Goal: Check status

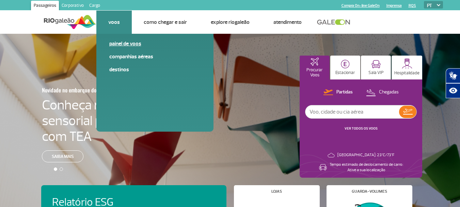
click at [121, 42] on link "Painel de voos" at bounding box center [154, 43] width 91 height 7
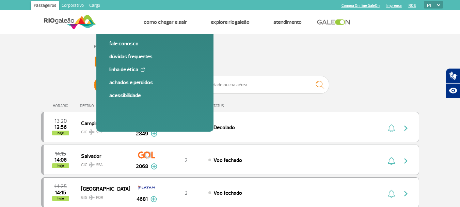
click at [167, 83] on span "Chegadas" at bounding box center [169, 85] width 20 height 18
click at [94, 81] on input "Partidas Chegadas" at bounding box center [94, 81] width 0 height 0
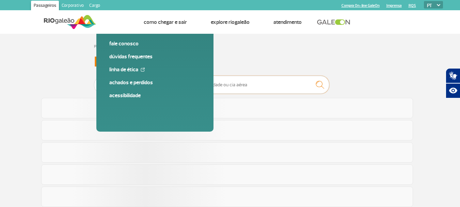
click at [248, 87] on input "text" at bounding box center [261, 85] width 136 height 18
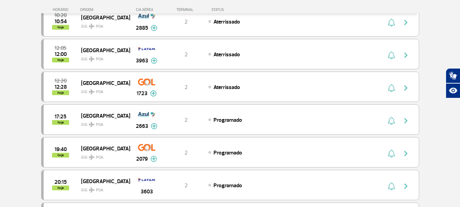
scroll to position [167, 0]
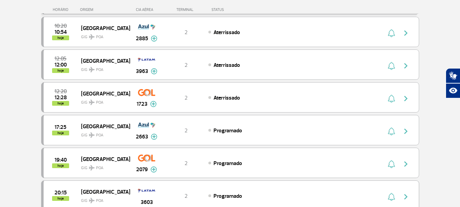
type input "[GEOGRAPHIC_DATA]"
click at [436, 153] on section "Página Inicial > Voos > Painel de Voos Painel de Voos Partidas Chegadas [GEOGRA…" at bounding box center [230, 136] width 460 height 538
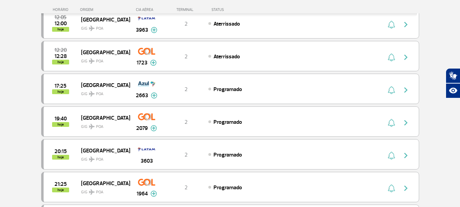
scroll to position [210, 0]
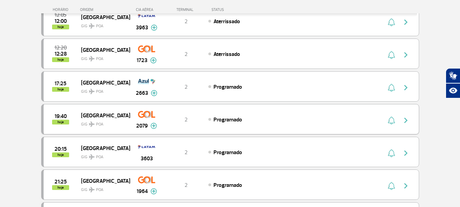
click at [57, 118] on span "19:40" at bounding box center [61, 116] width 12 height 5
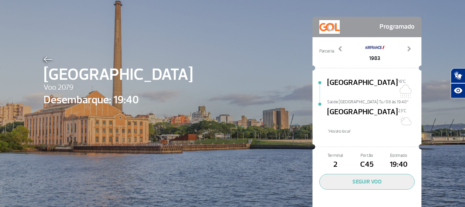
scroll to position [31, 0]
